Goal: Task Accomplishment & Management: Use online tool/utility

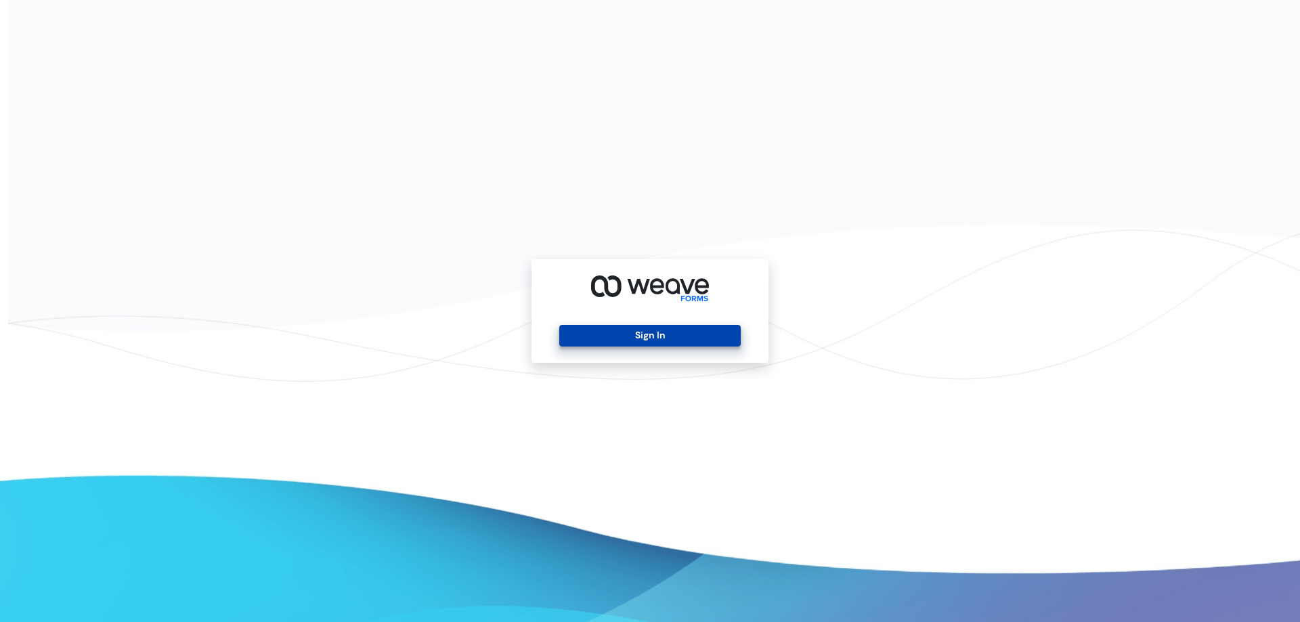
click at [653, 332] on button "Sign In" at bounding box center [649, 336] width 181 height 22
